Goal: Information Seeking & Learning: Learn about a topic

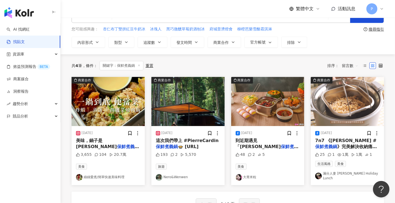
scroll to position [28, 0]
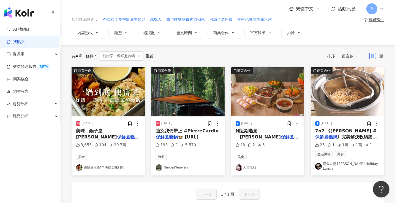
click at [105, 164] on link "綠綠愛煮/簡單快速美味料理" at bounding box center [108, 167] width 64 height 7
click at [261, 140] on span "」才發現原來廚具也能這麼懂事迷" at bounding box center [267, 145] width 62 height 11
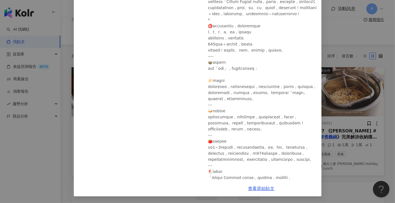
scroll to position [0, 0]
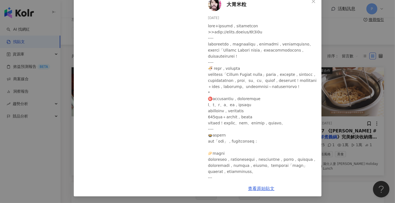
click at [326, 35] on div "大胃米粒 [DATE] 48 2 5 查看原始貼文" at bounding box center [197, 101] width 395 height 203
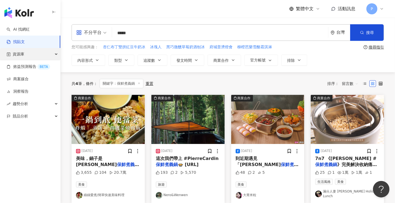
click at [23, 55] on span "資源庫" at bounding box center [19, 54] width 12 height 12
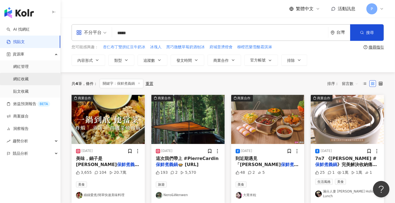
click at [21, 79] on link "網紅收藏" at bounding box center [20, 79] width 15 height 6
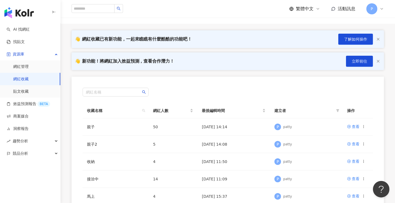
scroll to position [55, 0]
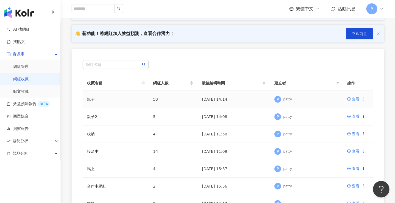
click at [356, 98] on div "查看" at bounding box center [356, 99] width 8 height 6
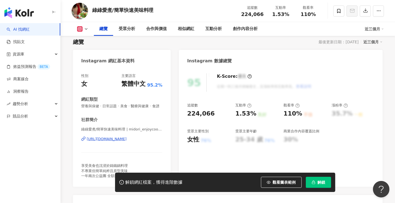
scroll to position [28, 0]
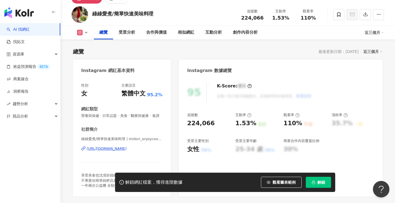
click at [118, 151] on div "https://www.instagram.com/midori_enjoycooking/" at bounding box center [107, 148] width 40 height 5
click at [24, 55] on span "資源庫" at bounding box center [19, 54] width 12 height 12
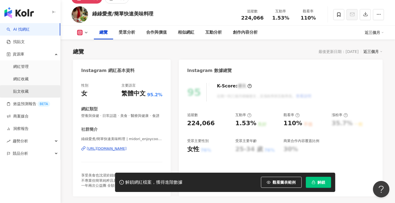
click at [24, 90] on link "貼文收藏" at bounding box center [20, 92] width 15 height 6
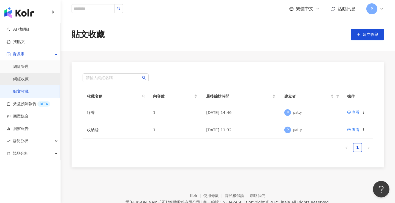
click at [21, 79] on link "網紅收藏" at bounding box center [20, 79] width 15 height 6
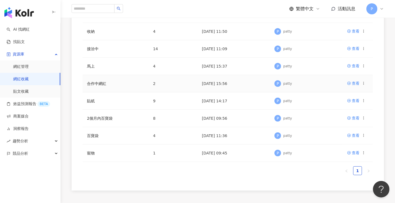
scroll to position [165, 0]
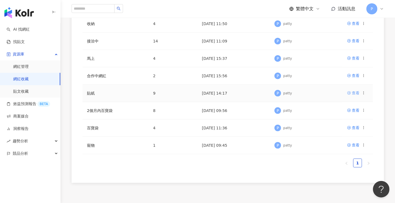
click at [356, 93] on div "查看" at bounding box center [356, 93] width 8 height 6
